Goal: Contribute content

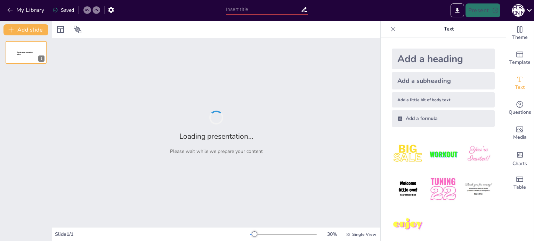
type input "Правила дій населення під час надзвичайних ситуацій"
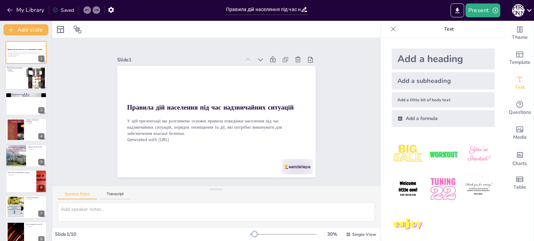
click at [16, 81] on div at bounding box center [26, 79] width 42 height 24
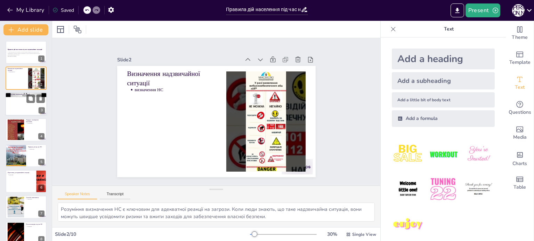
click at [21, 103] on div at bounding box center [26, 104] width 42 height 24
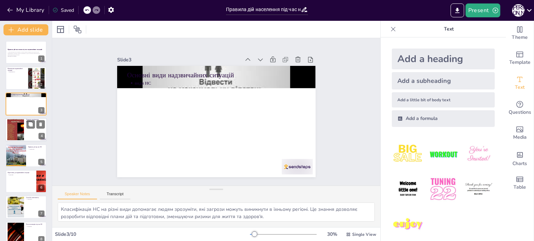
click at [21, 129] on div at bounding box center [15, 130] width 37 height 21
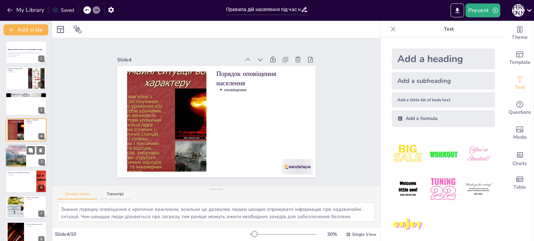
click at [15, 160] on div at bounding box center [15, 156] width 31 height 24
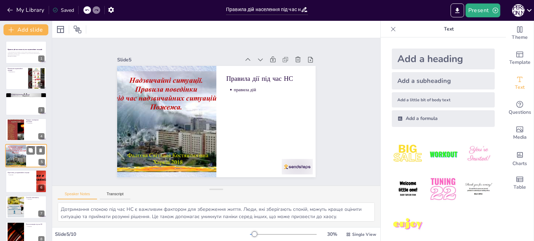
scroll to position [17, 0]
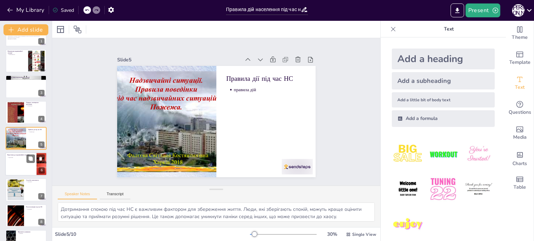
click at [15, 167] on div at bounding box center [26, 165] width 42 height 24
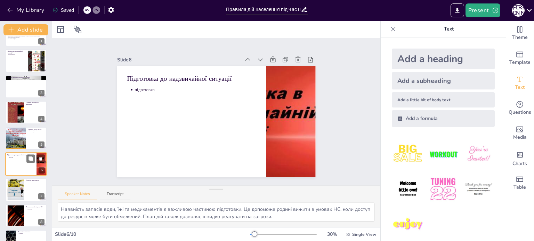
scroll to position [43, 0]
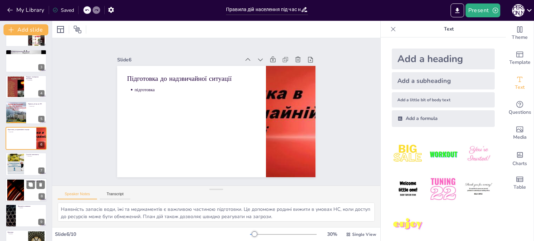
click at [17, 190] on div at bounding box center [16, 190] width 38 height 21
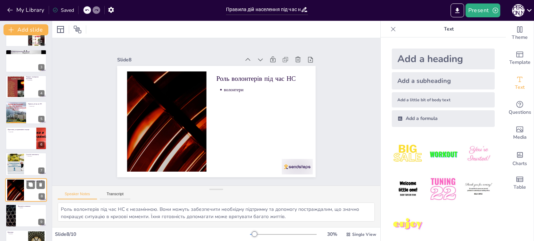
scroll to position [61, 0]
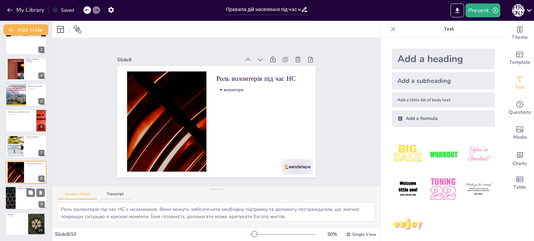
click at [17, 203] on div at bounding box center [26, 199] width 42 height 24
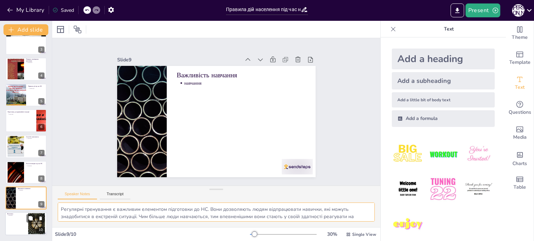
click at [16, 226] on div at bounding box center [26, 225] width 42 height 24
type textarea "Висновки підкреслюють важливість знань і підготовки. Це знання можуть мати вирі…"
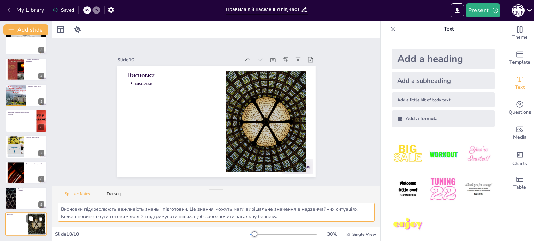
scroll to position [0, 0]
